Goal: Find specific page/section: Find specific page/section

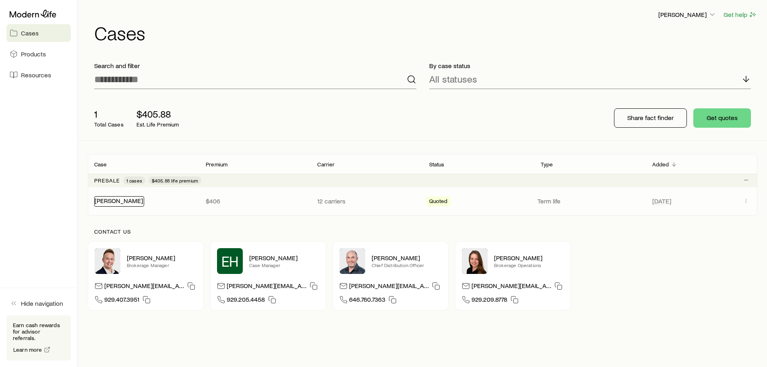
click at [105, 200] on link "[PERSON_NAME]" at bounding box center [119, 200] width 48 height 8
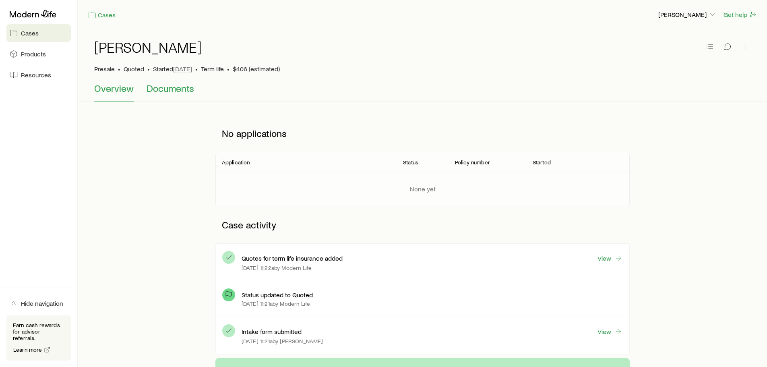
click at [161, 89] on span "Documents" at bounding box center [169, 88] width 47 height 11
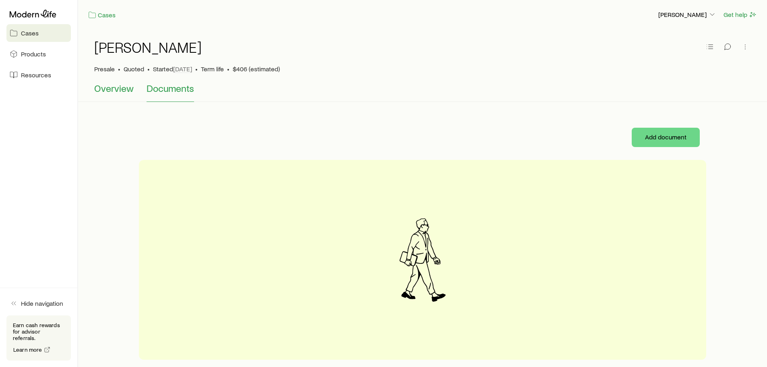
click at [109, 91] on span "Overview" at bounding box center [113, 88] width 39 height 11
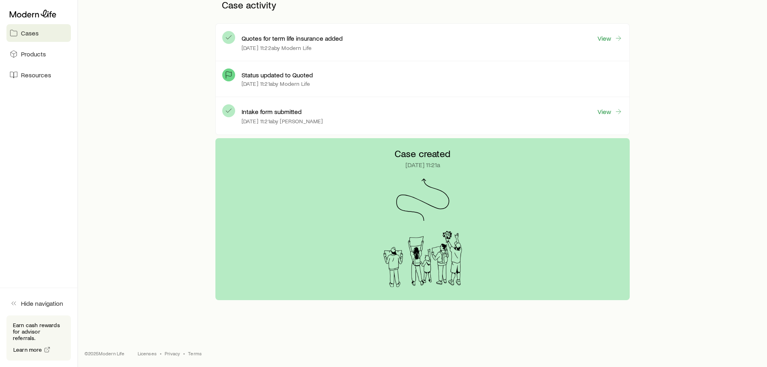
scroll to position [221, 0]
click at [14, 305] on polyline "button" at bounding box center [15, 302] width 2 height 3
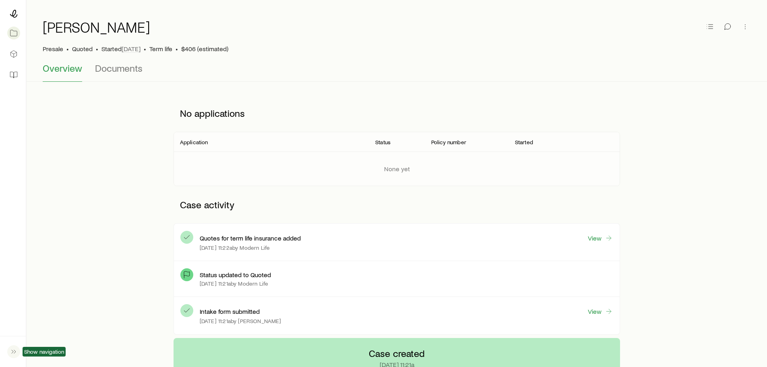
scroll to position [19, 0]
